Goal: Transaction & Acquisition: Purchase product/service

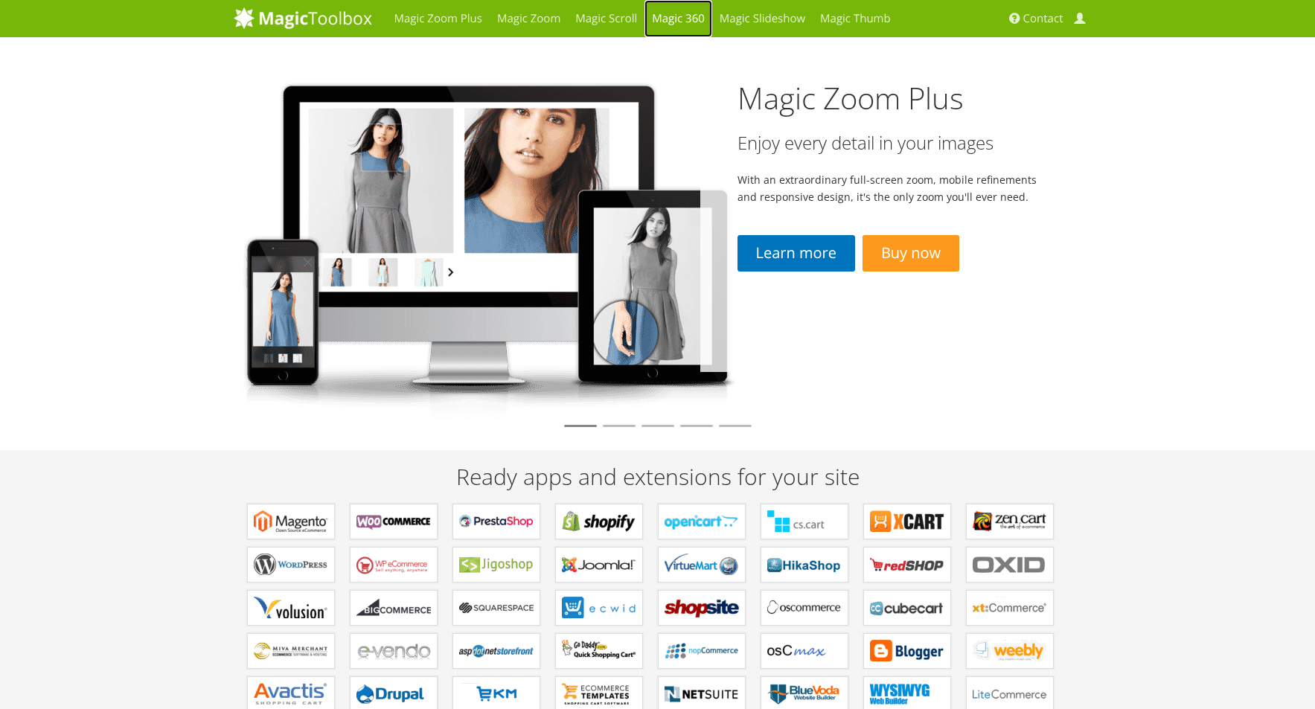
click at [686, 20] on link "Magic 360" at bounding box center [678, 18] width 68 height 37
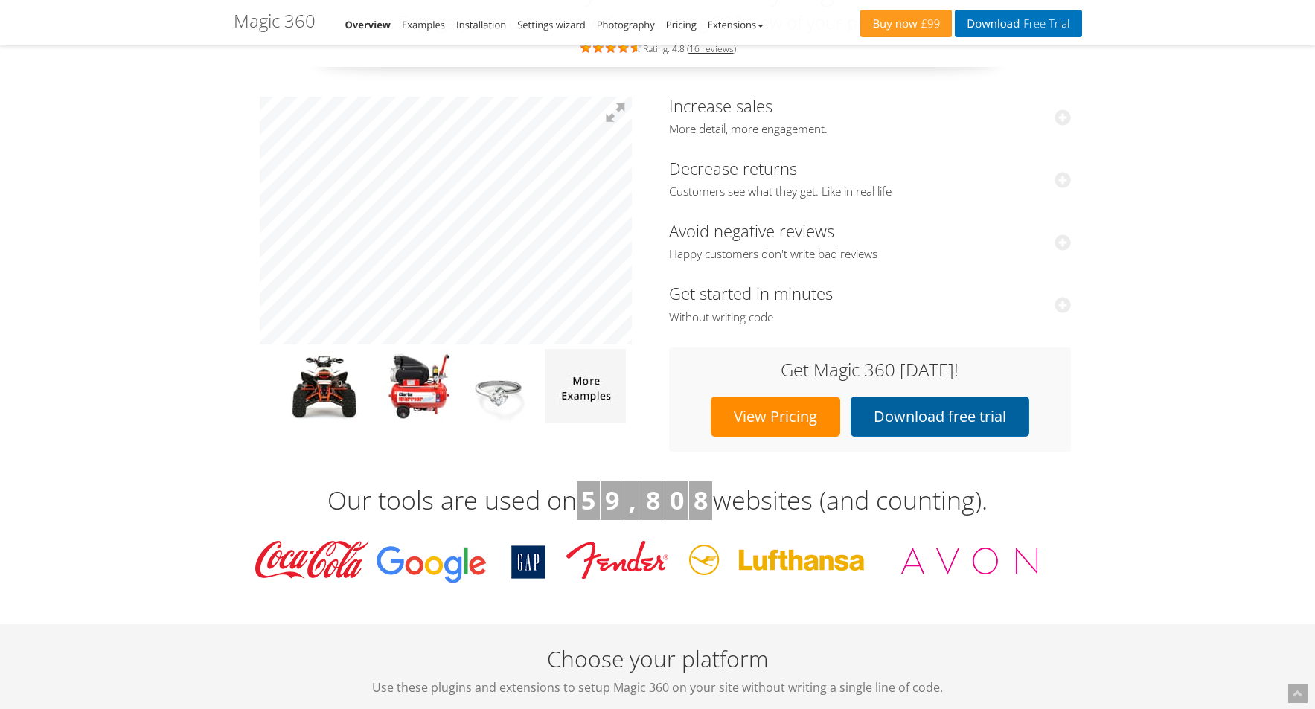
scroll to position [162, 0]
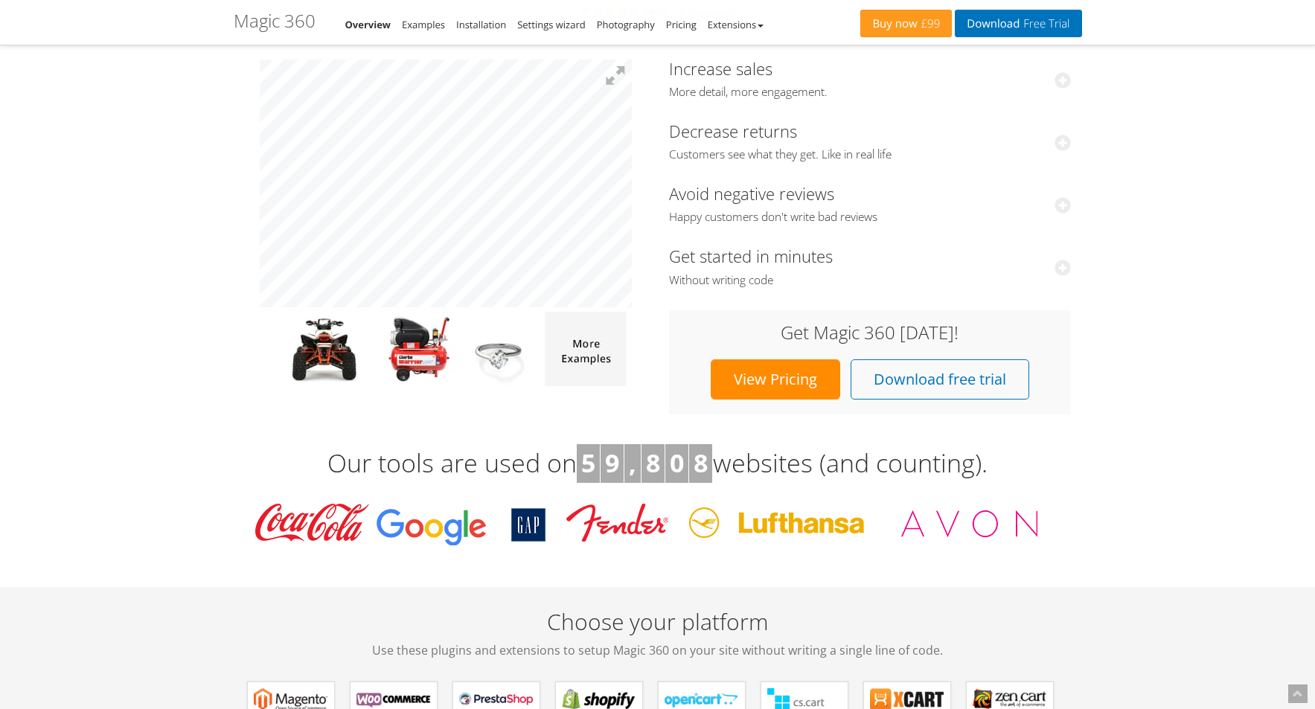
click at [789, 385] on link "View Pricing" at bounding box center [775, 379] width 129 height 40
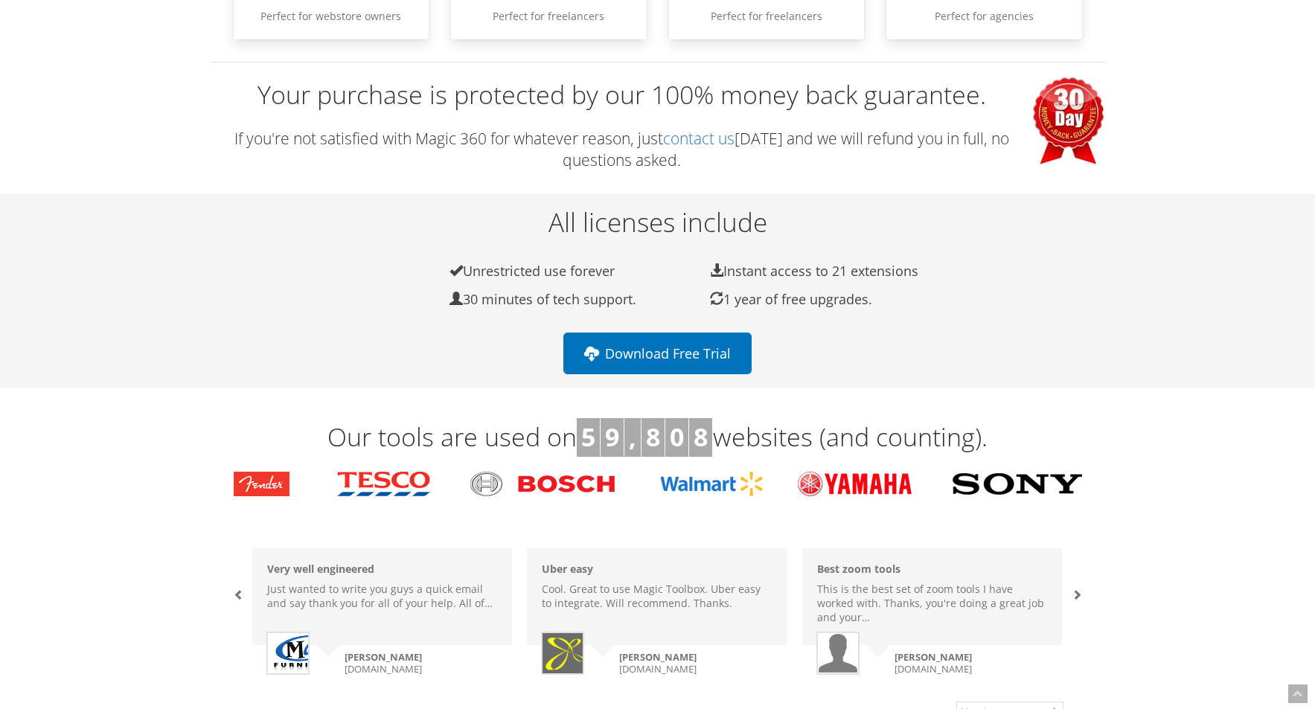
scroll to position [391, 0]
